Goal: Task Accomplishment & Management: Use online tool/utility

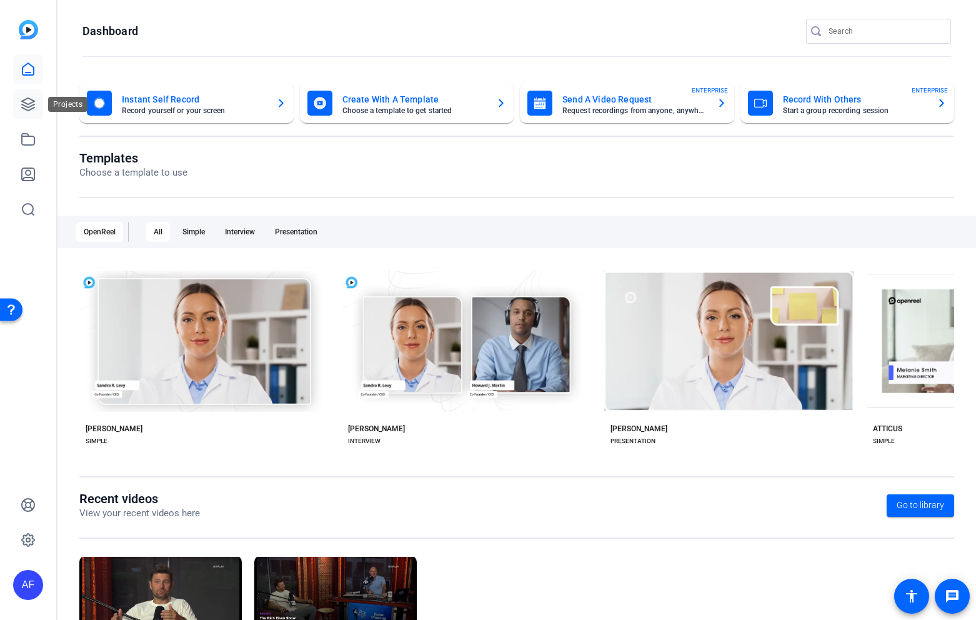
click at [30, 106] on icon at bounding box center [28, 104] width 12 height 12
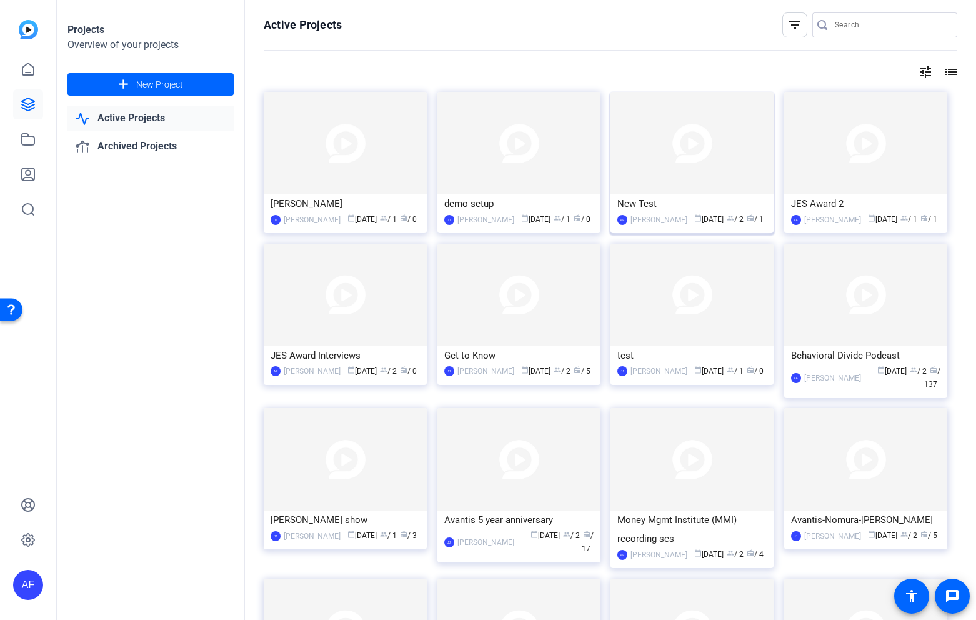
click at [691, 211] on div "New Test" at bounding box center [691, 203] width 149 height 19
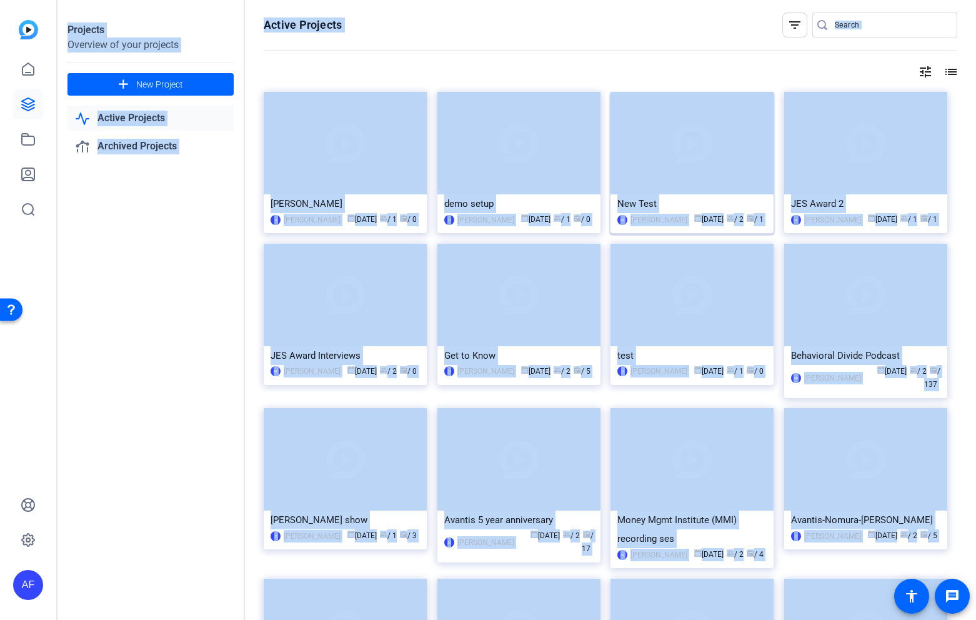
click at [691, 211] on div "Projects Overview of your projects add New Project Active Projects Archived Pro…" at bounding box center [516, 310] width 919 height 620
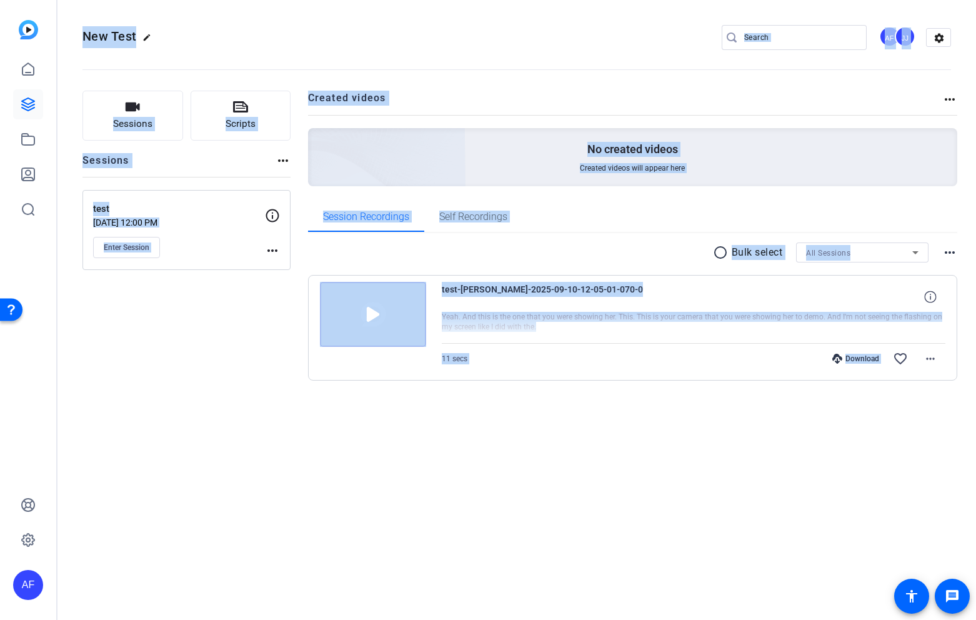
click at [205, 322] on div "Sessions Scripts Sessions more_horiz test Sep 10, 2025 @ 12:00 PM Enter Session…" at bounding box center [186, 256] width 208 height 330
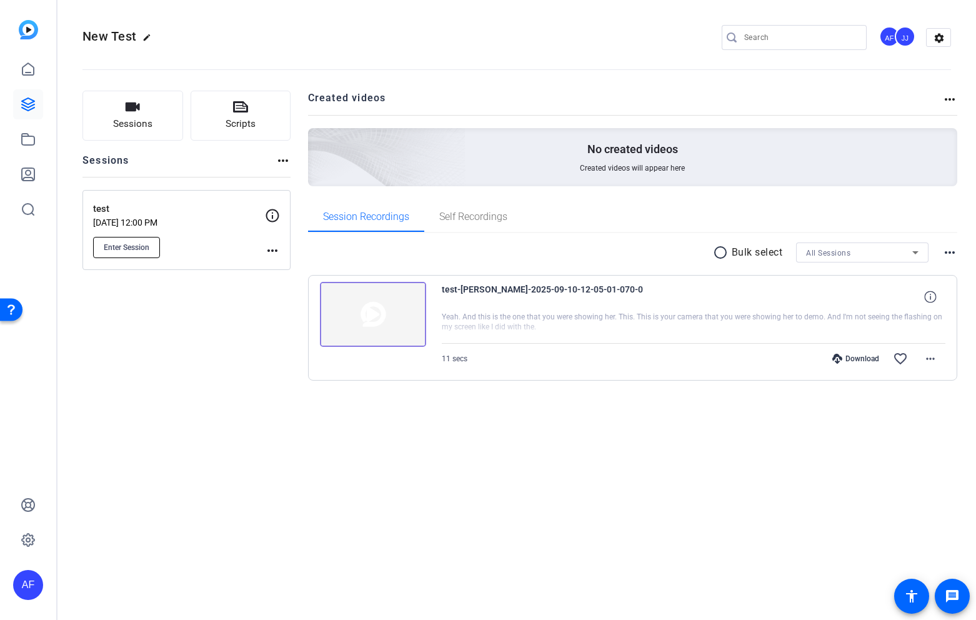
click at [147, 248] on span "Enter Session" at bounding box center [127, 247] width 46 height 10
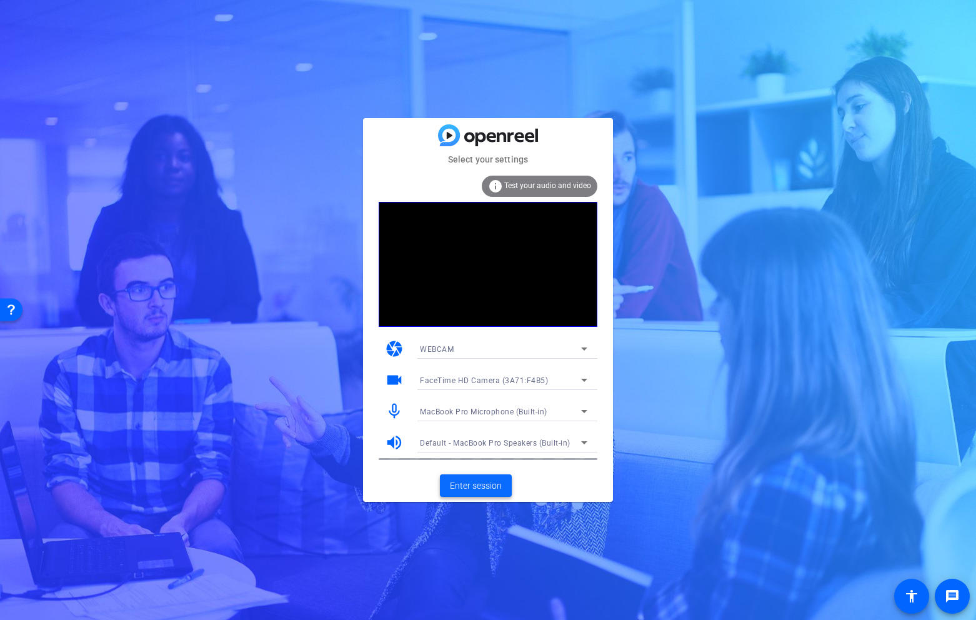
click at [482, 476] on span at bounding box center [476, 486] width 72 height 30
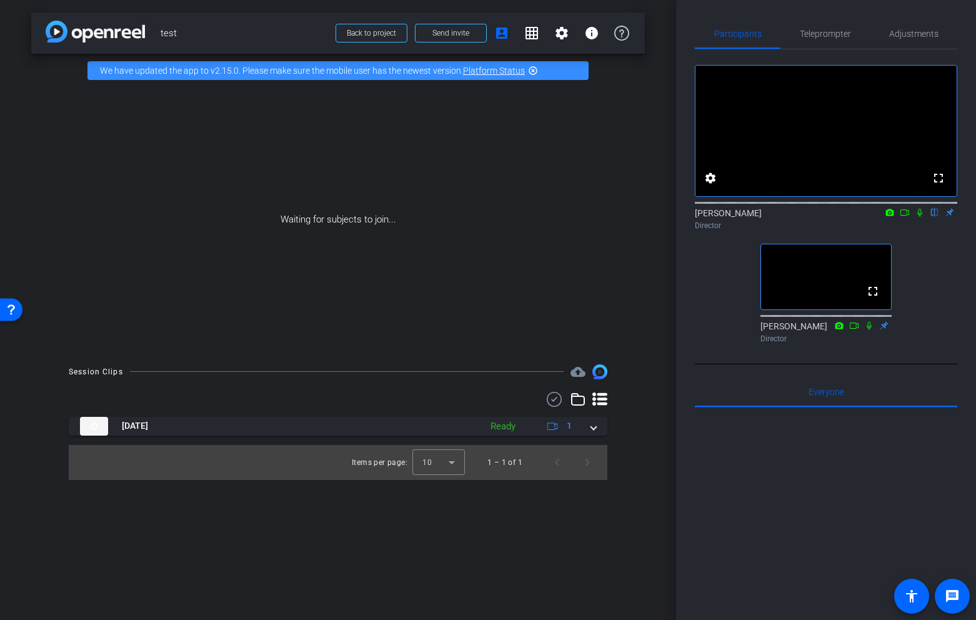
click at [518, 303] on div "Waiting for subjects to join..." at bounding box center [338, 219] width 614 height 264
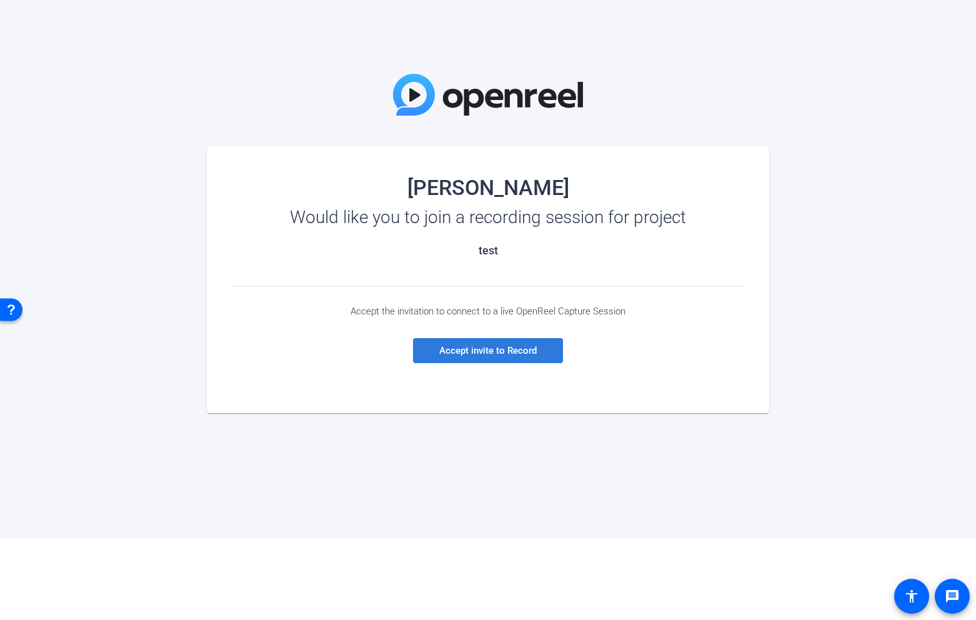
click at [494, 354] on span "Accept invite to Record" at bounding box center [487, 350] width 97 height 11
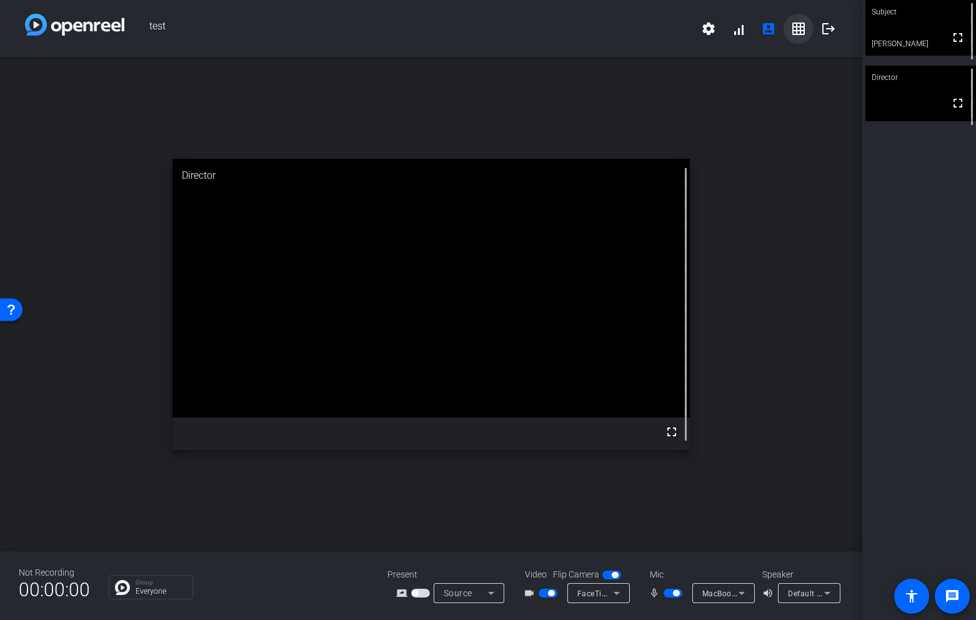
click at [799, 29] on mat-icon "grid_on" at bounding box center [798, 28] width 15 height 15
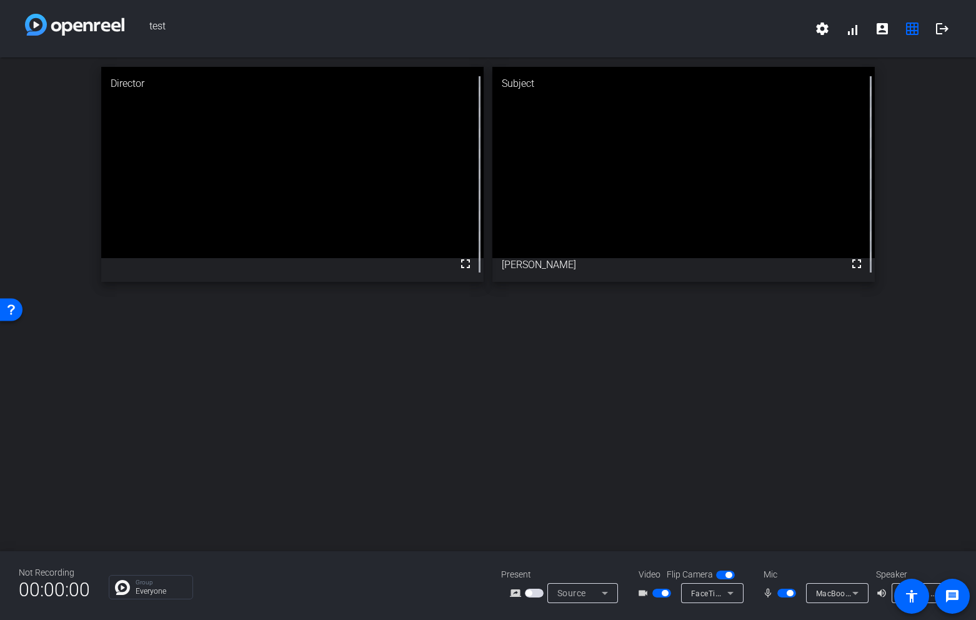
click at [933, 307] on div "Director fullscreen Subject fullscreen anthony frerking" at bounding box center [488, 304] width 976 height 494
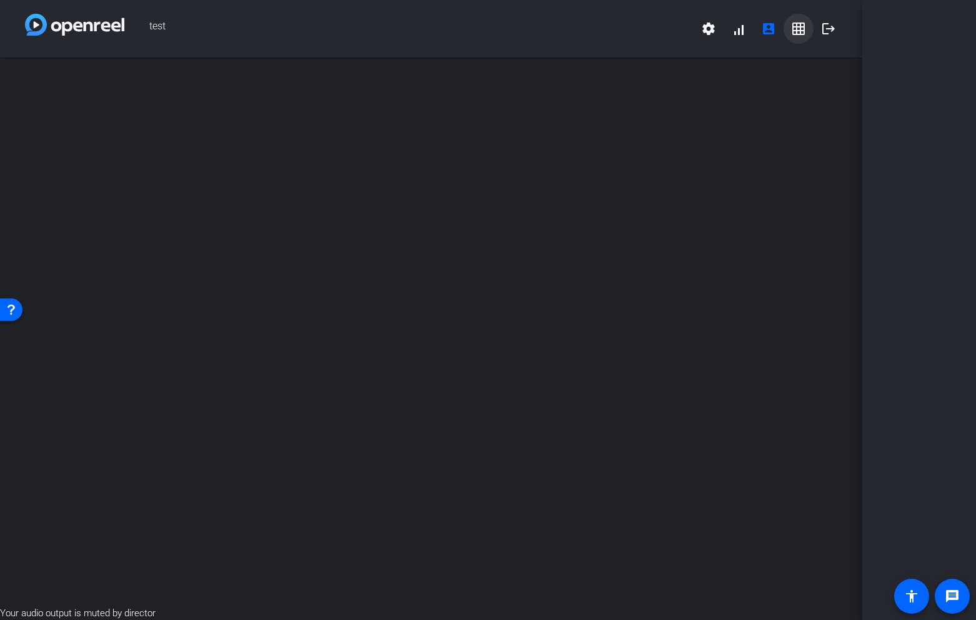
click at [801, 29] on mat-icon "grid_on" at bounding box center [798, 28] width 15 height 15
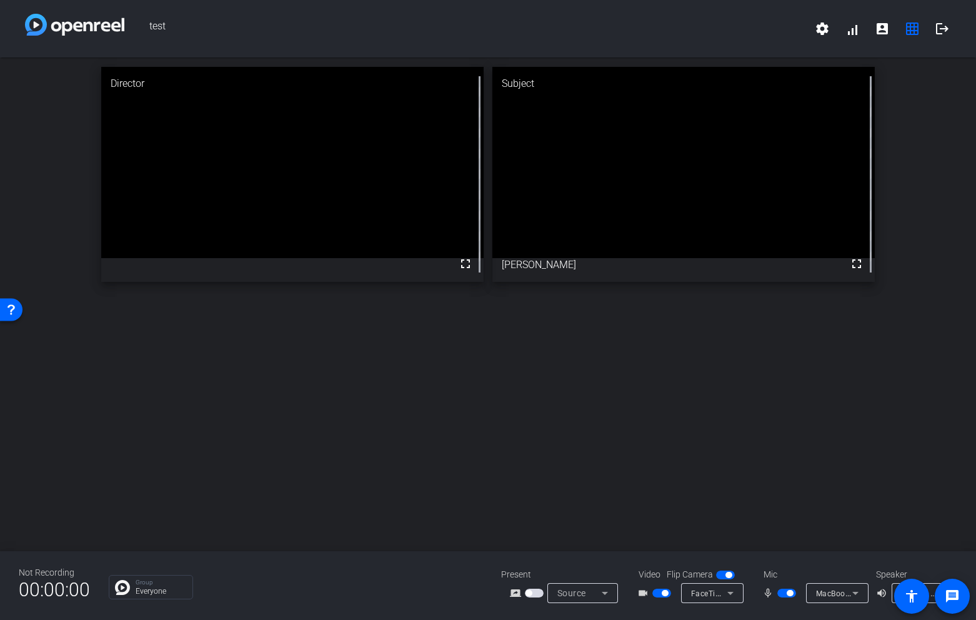
click at [729, 596] on icon at bounding box center [730, 593] width 15 height 15
click at [862, 439] on div at bounding box center [488, 310] width 976 height 620
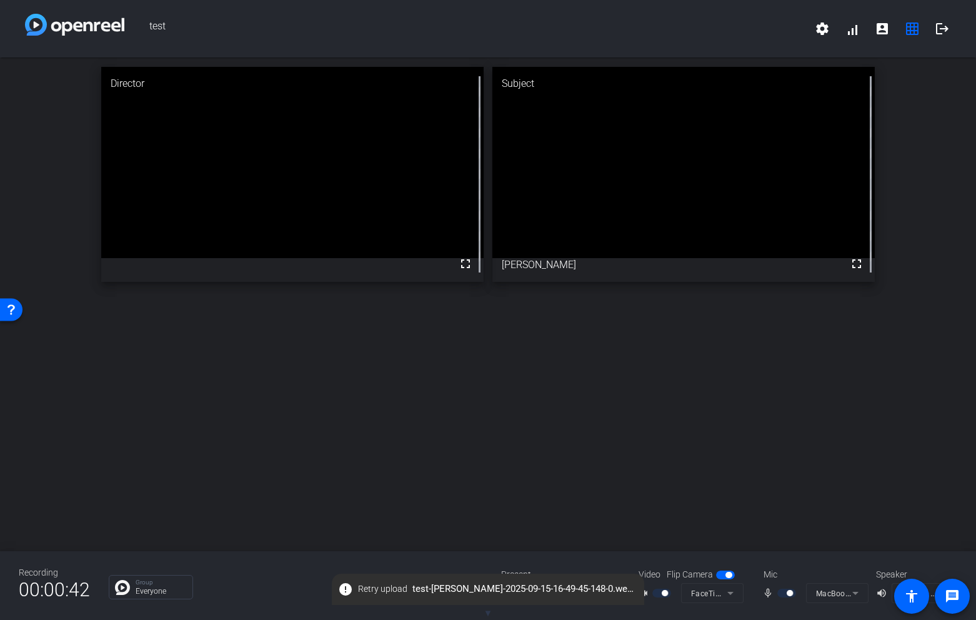
click at [715, 20] on span "test" at bounding box center [465, 29] width 683 height 30
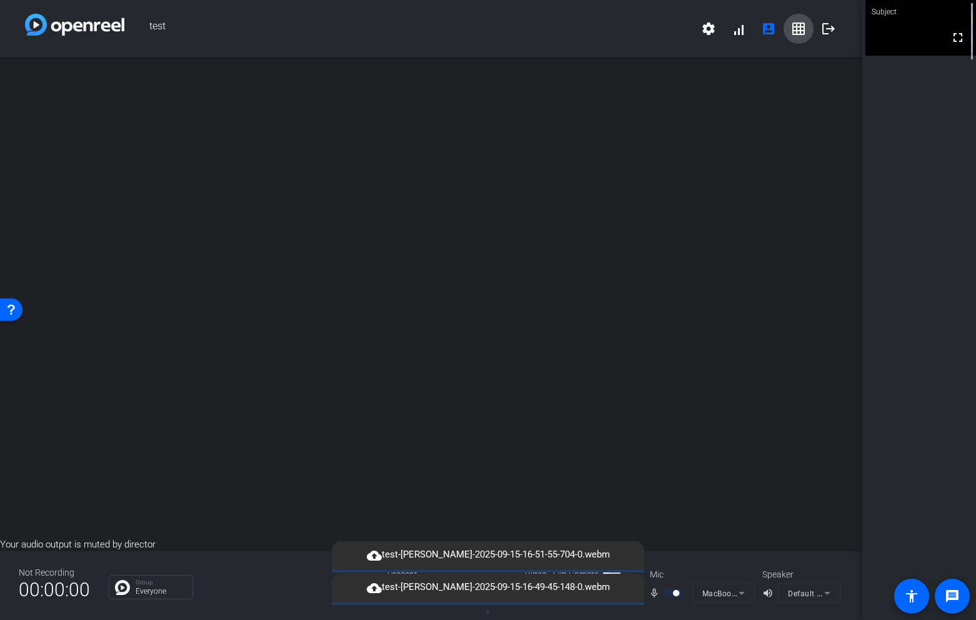
click at [796, 32] on mat-icon "grid_on" at bounding box center [798, 28] width 15 height 15
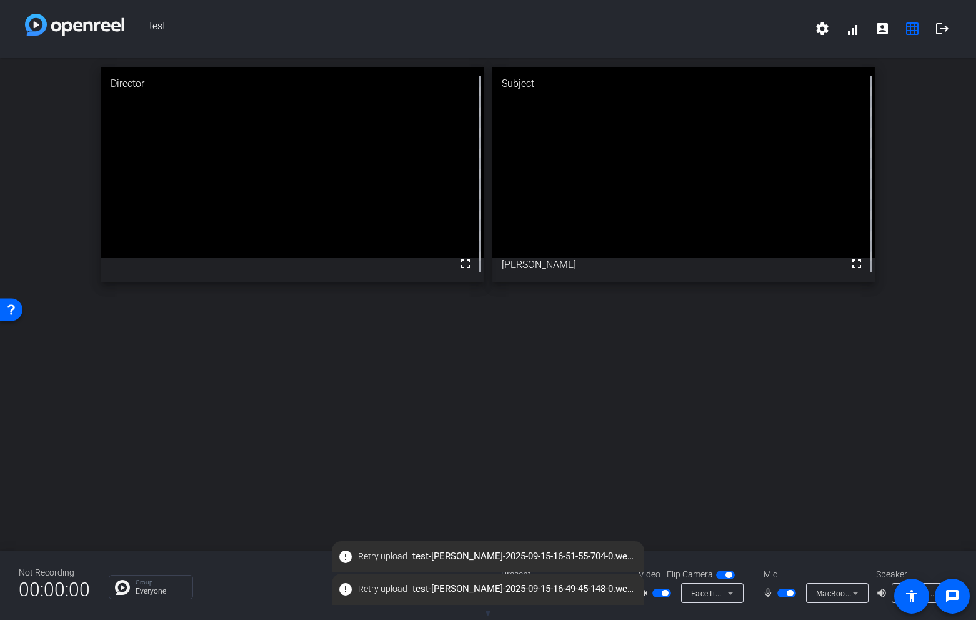
click at [916, 221] on div "Director fullscreen Subject fullscreen [PERSON_NAME]" at bounding box center [488, 174] width 976 height 234
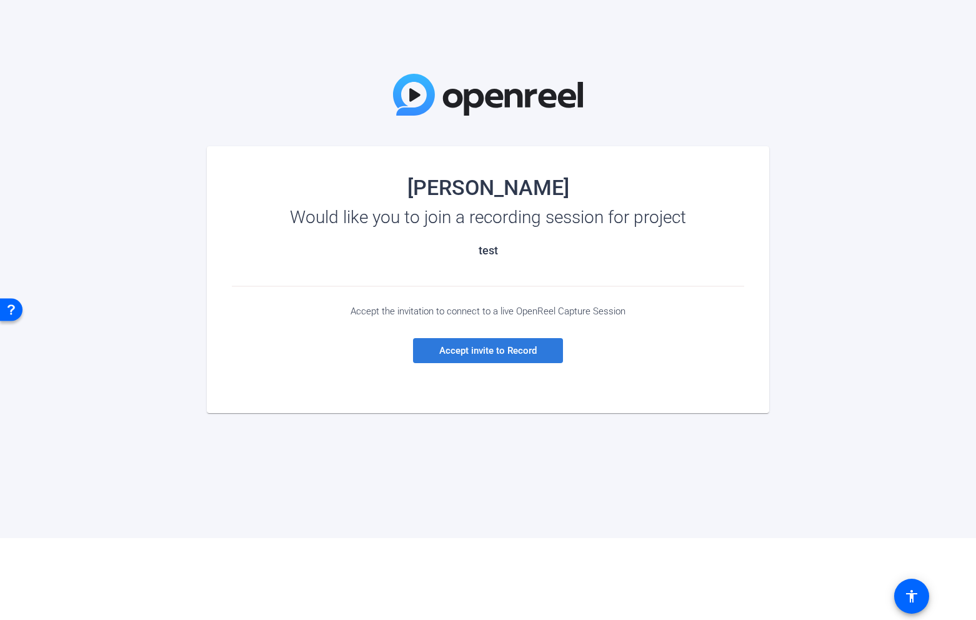
click at [491, 351] on span "Accept invite to Record" at bounding box center [487, 350] width 97 height 11
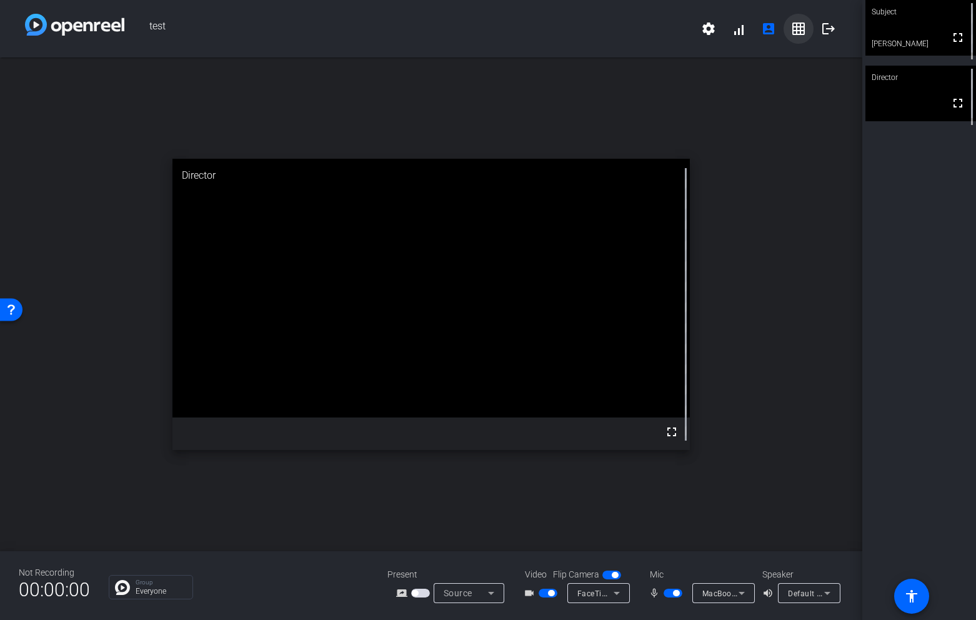
click at [801, 32] on mat-icon "grid_on" at bounding box center [798, 28] width 15 height 15
